Goal: Information Seeking & Learning: Learn about a topic

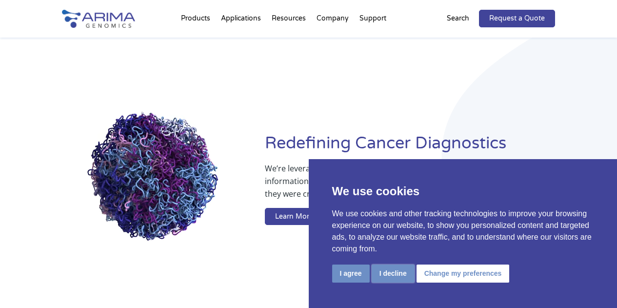
click at [398, 271] on button "I decline" at bounding box center [393, 273] width 43 height 18
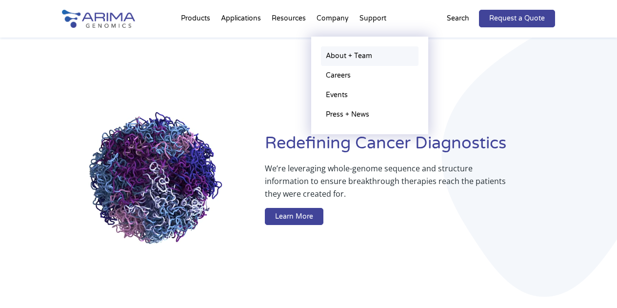
click at [346, 53] on link "About + Team" at bounding box center [370, 56] width 98 height 20
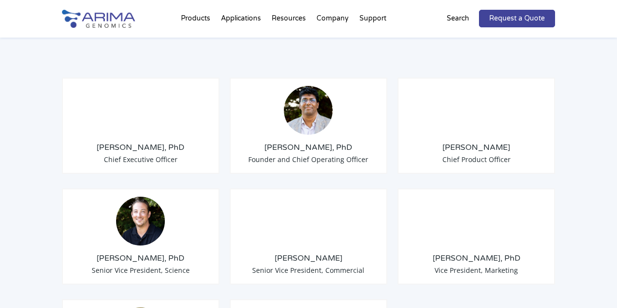
scroll to position [791, 0]
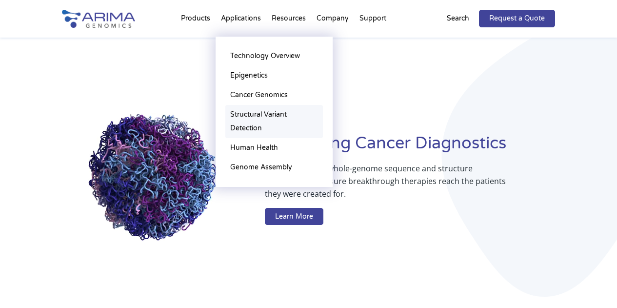
click at [247, 122] on link "Structural Variant Detection" at bounding box center [274, 121] width 98 height 33
